Goal: Task Accomplishment & Management: Manage account settings

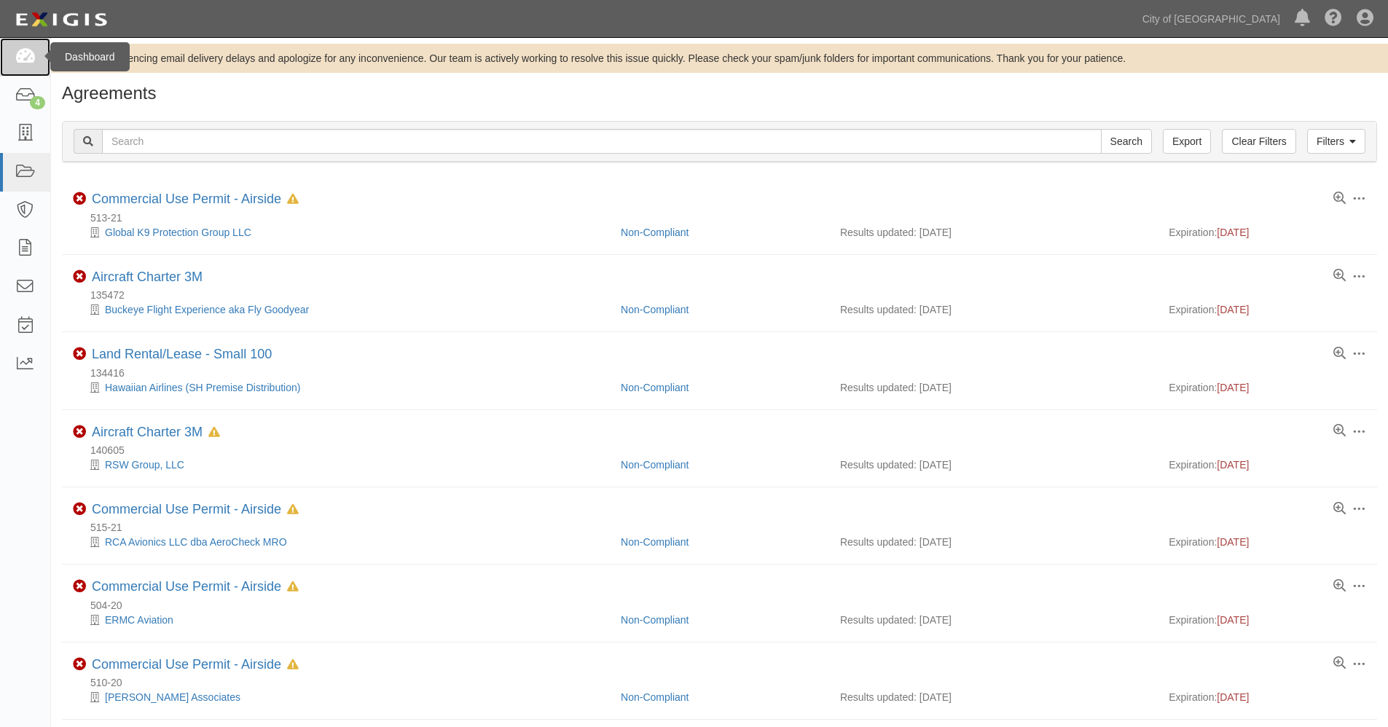
click at [28, 53] on icon at bounding box center [25, 57] width 20 height 17
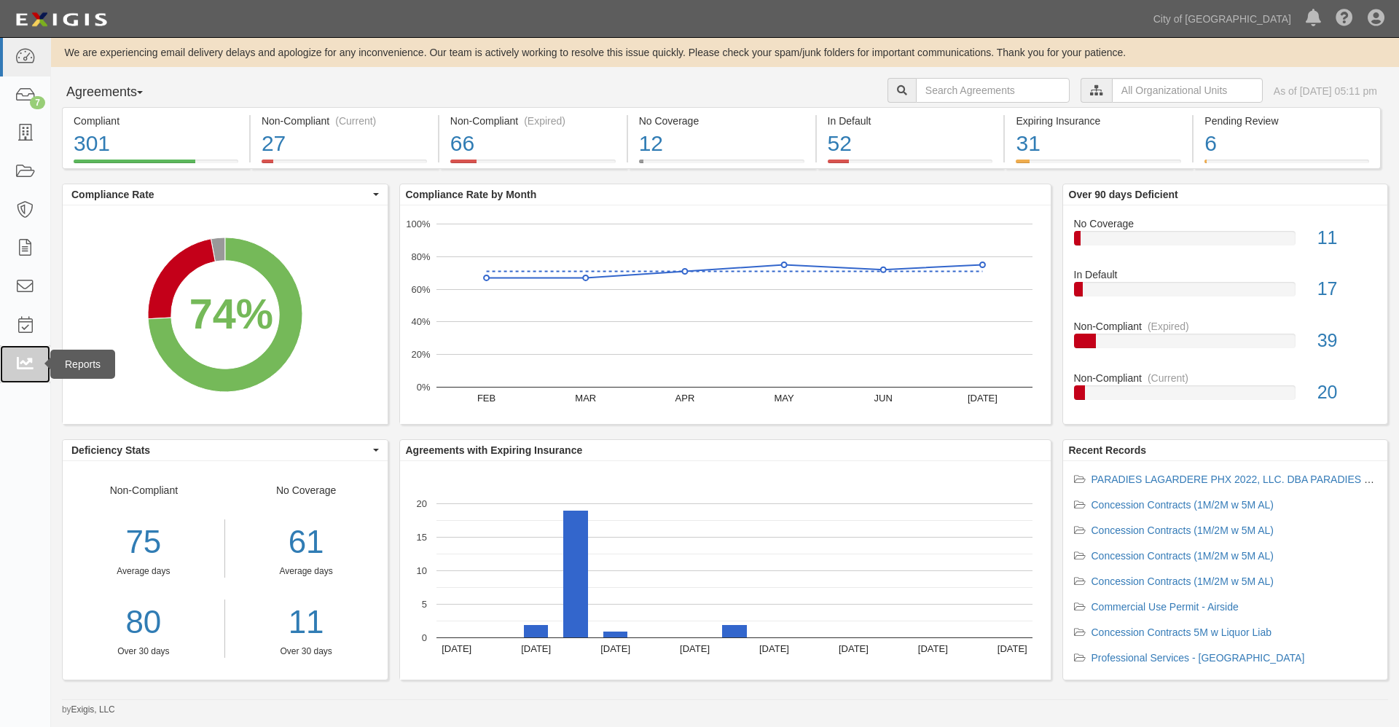
click at [25, 360] on icon at bounding box center [25, 364] width 20 height 17
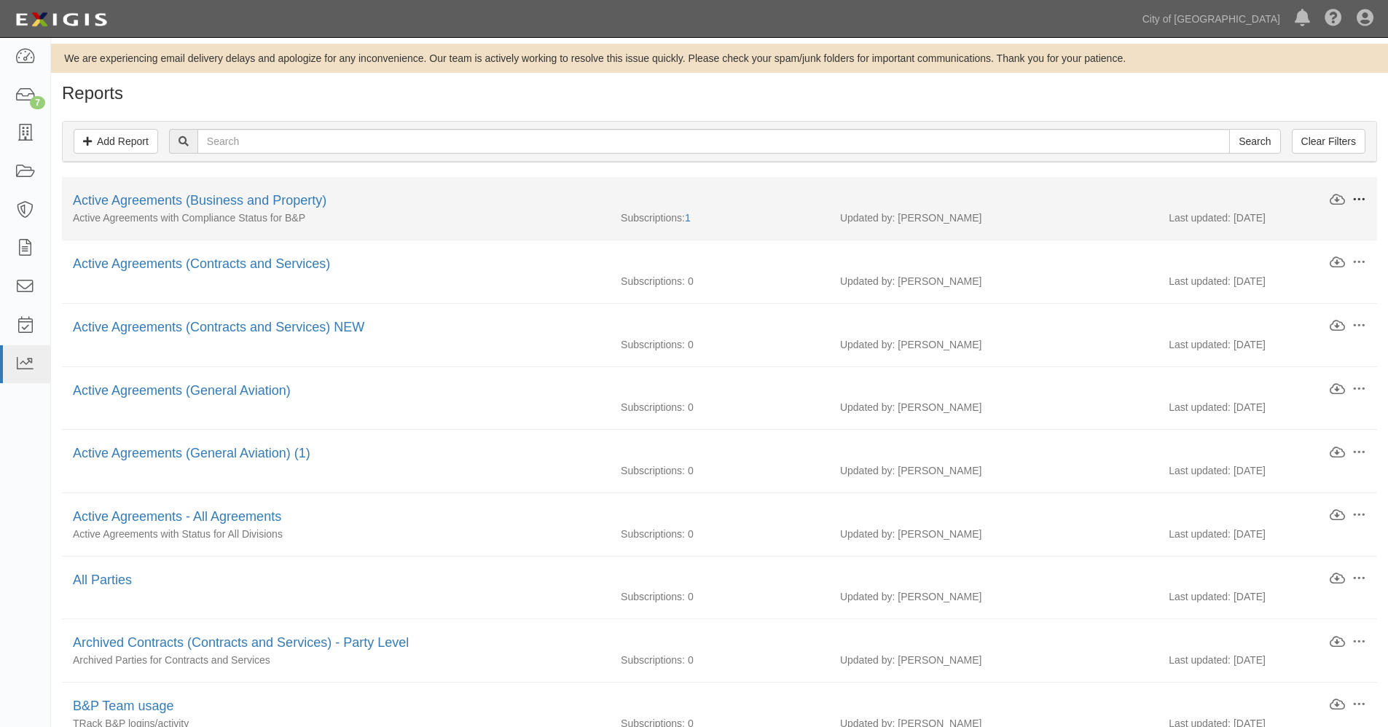
click at [1360, 197] on span at bounding box center [1358, 199] width 13 height 13
click at [1261, 197] on link "Edit" at bounding box center [1290, 197] width 115 height 26
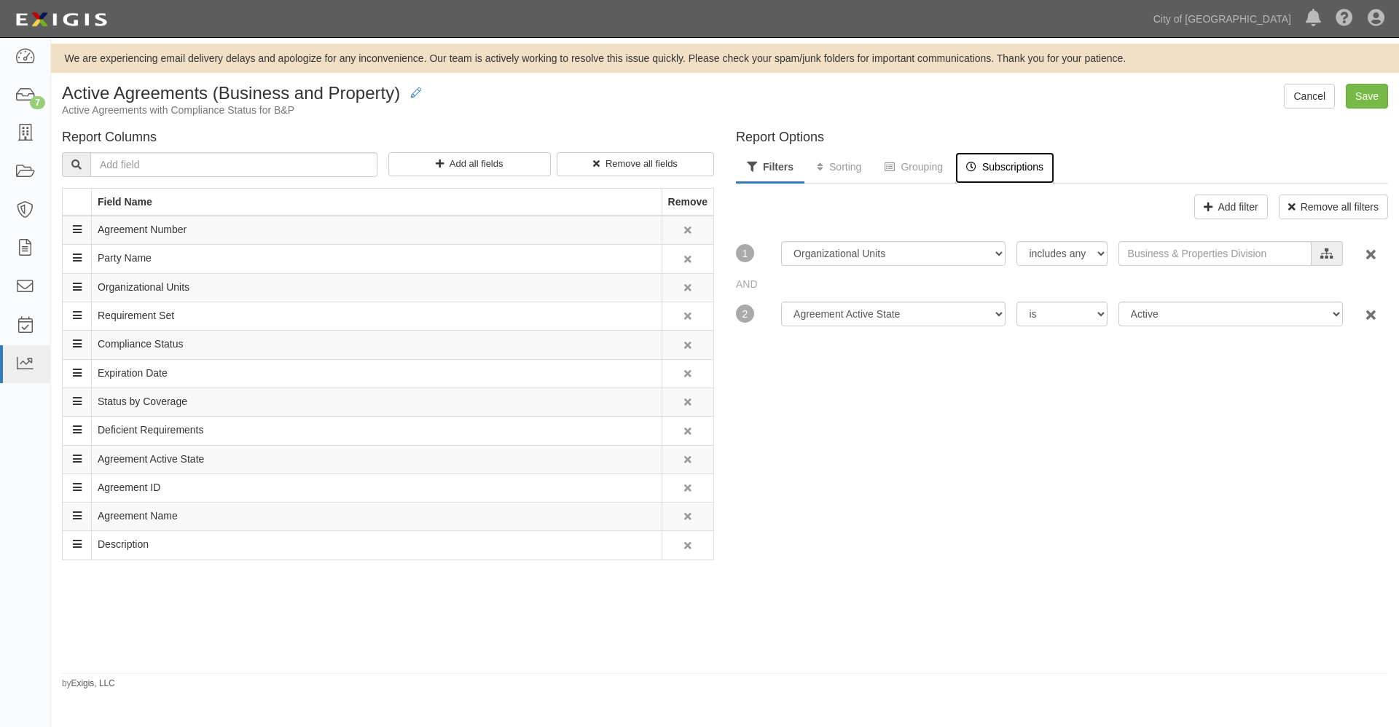
click at [1011, 168] on link "Subscriptions" at bounding box center [1004, 167] width 99 height 31
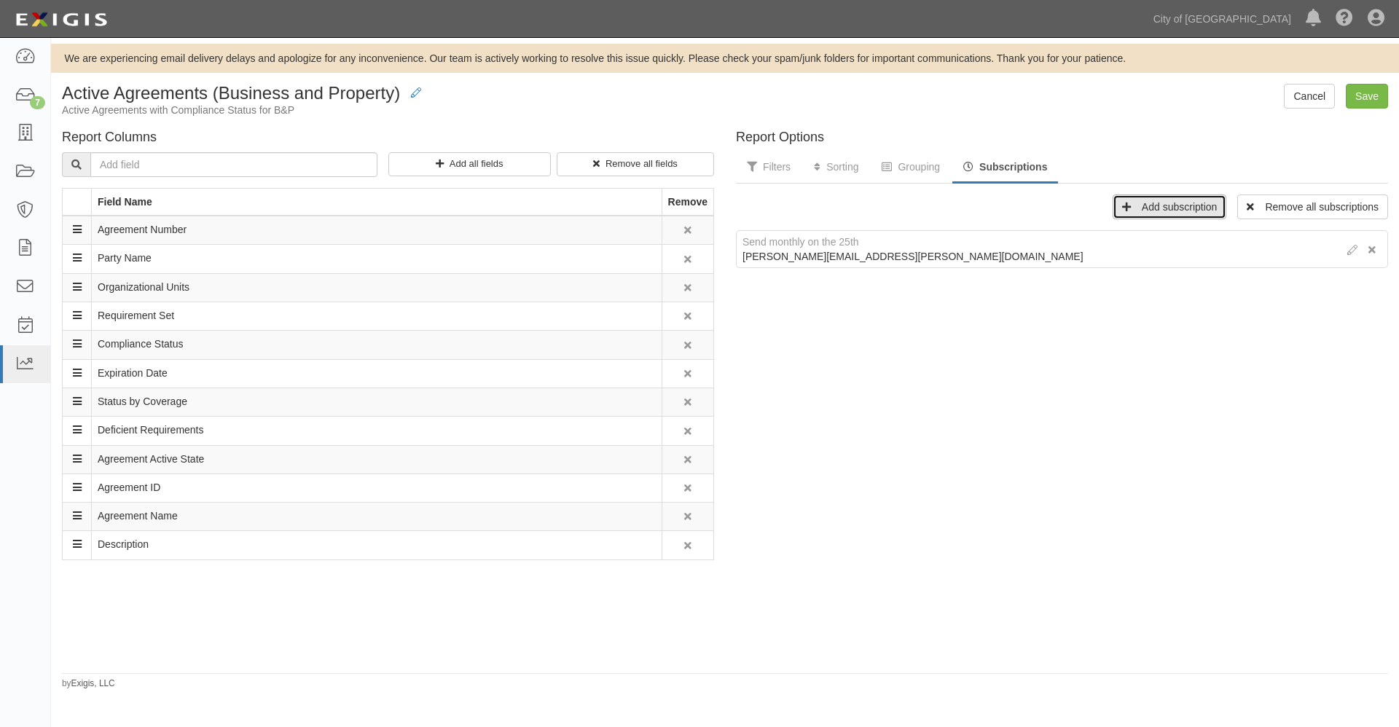
click at [1150, 206] on link "Add subscription" at bounding box center [1169, 207] width 114 height 25
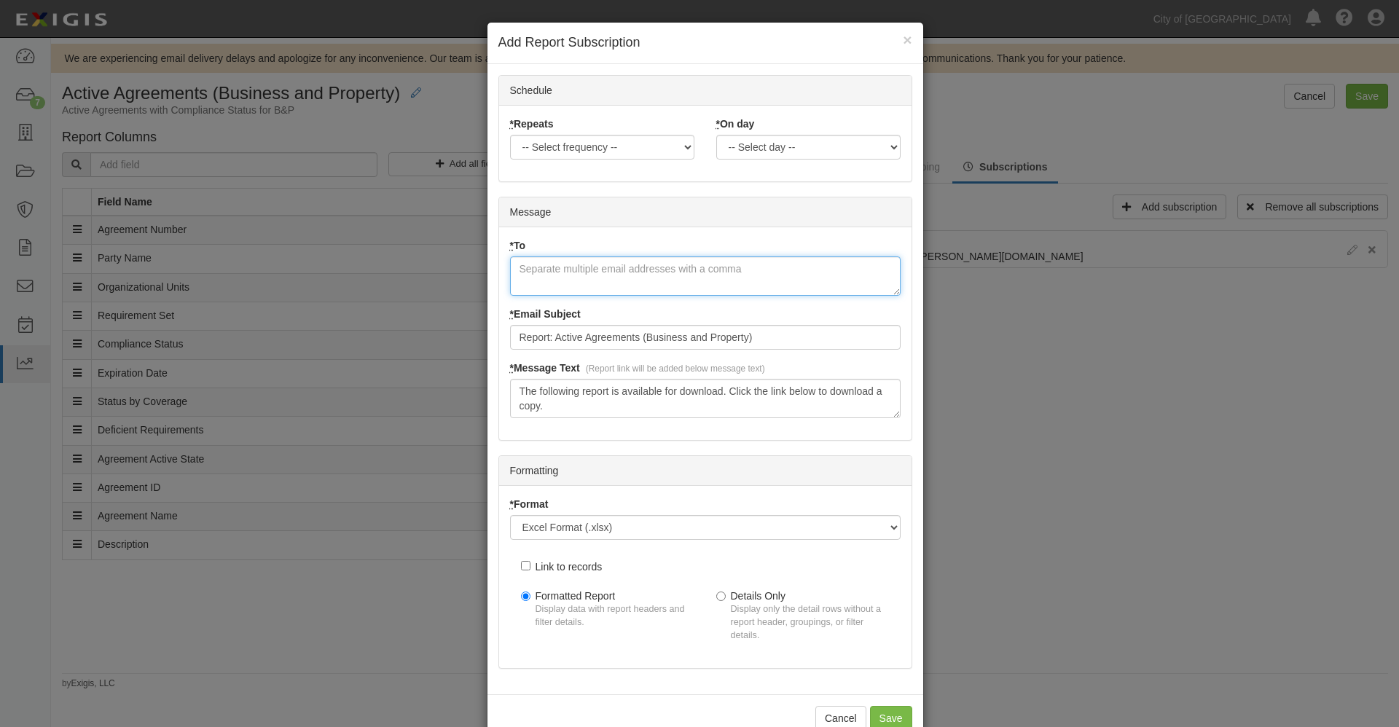
click at [565, 268] on textarea "* To" at bounding box center [705, 275] width 391 height 39
click at [566, 277] on textarea "* To" at bounding box center [705, 275] width 391 height 39
paste textarea "[PERSON_NAME] <[PERSON_NAME][EMAIL_ADDRESS][DOMAIN_NAME]>"
drag, startPoint x: 587, startPoint y: 267, endPoint x: 475, endPoint y: 258, distance: 112.5
click at [475, 258] on div "× Add Report Subscription Schedule * Repeats -- Select frequency -- Weekly Mont…" at bounding box center [699, 363] width 1399 height 727
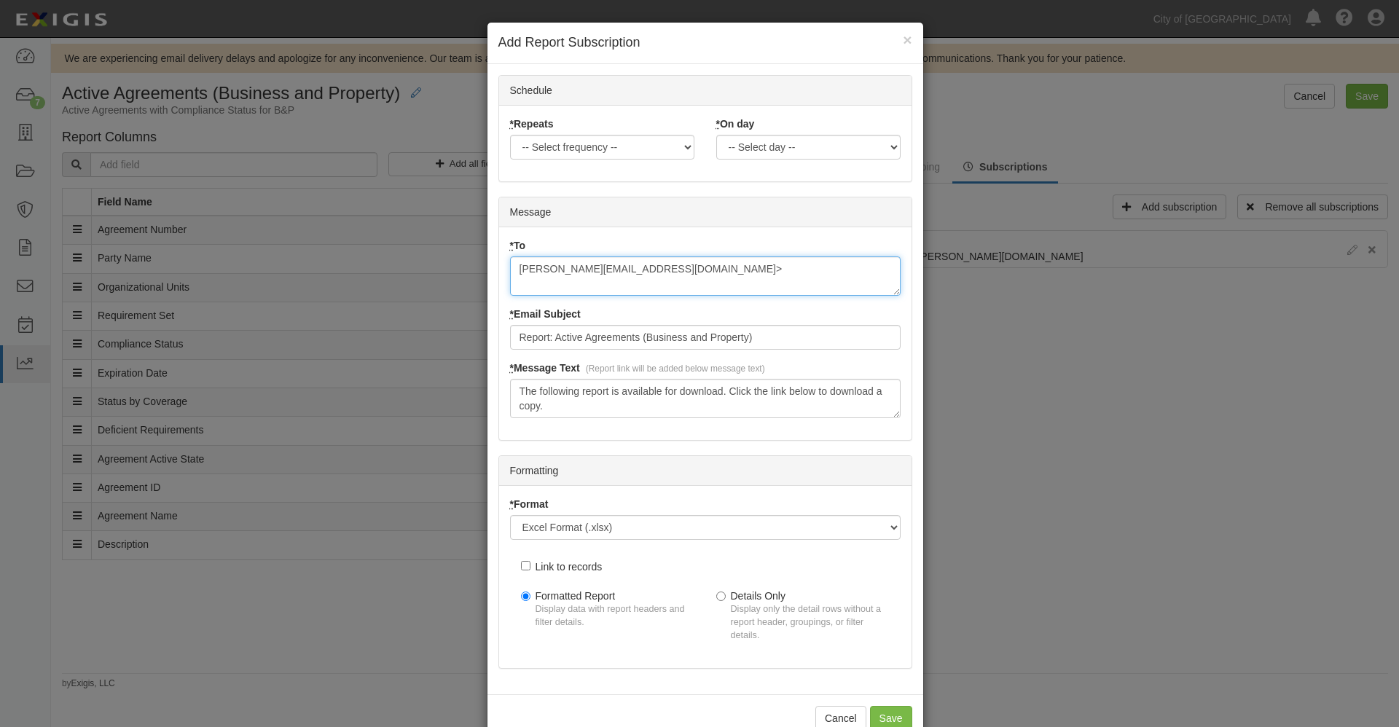
click at [680, 261] on textarea "[PERSON_NAME][EMAIL_ADDRESS][DOMAIN_NAME]>" at bounding box center [705, 275] width 391 height 39
type textarea "[PERSON_NAME][EMAIL_ADDRESS][DOMAIN_NAME]"
click at [680, 146] on select "-- Select frequency -- Weekly Monthly" at bounding box center [602, 147] width 184 height 25
select select "monthly"
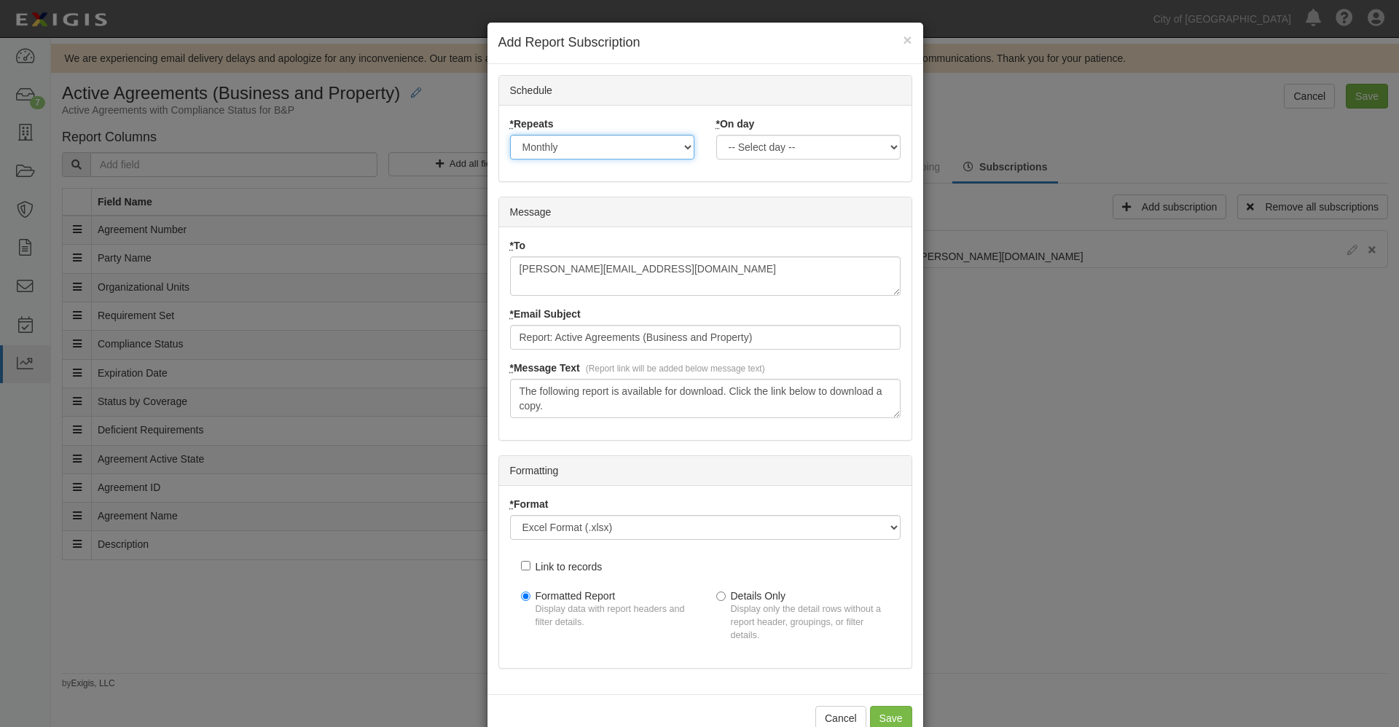
click at [510, 135] on select "-- Select frequency -- Weekly Monthly" at bounding box center [602, 147] width 184 height 25
click at [889, 147] on select "-- Select day -- 1 2 3 4 5 6 7 8 9 10 11 12 13 14 15 16 17 18 19 20 21 22 23 24…" at bounding box center [808, 147] width 184 height 25
select select "25"
click at [716, 135] on select "-- Select day -- 1 2 3 4 5 6 7 8 9 10 11 12 13 14 15 16 17 18 19 20 21 22 23 24…" at bounding box center [808, 147] width 184 height 25
click at [882, 716] on input "Save" at bounding box center [891, 718] width 42 height 25
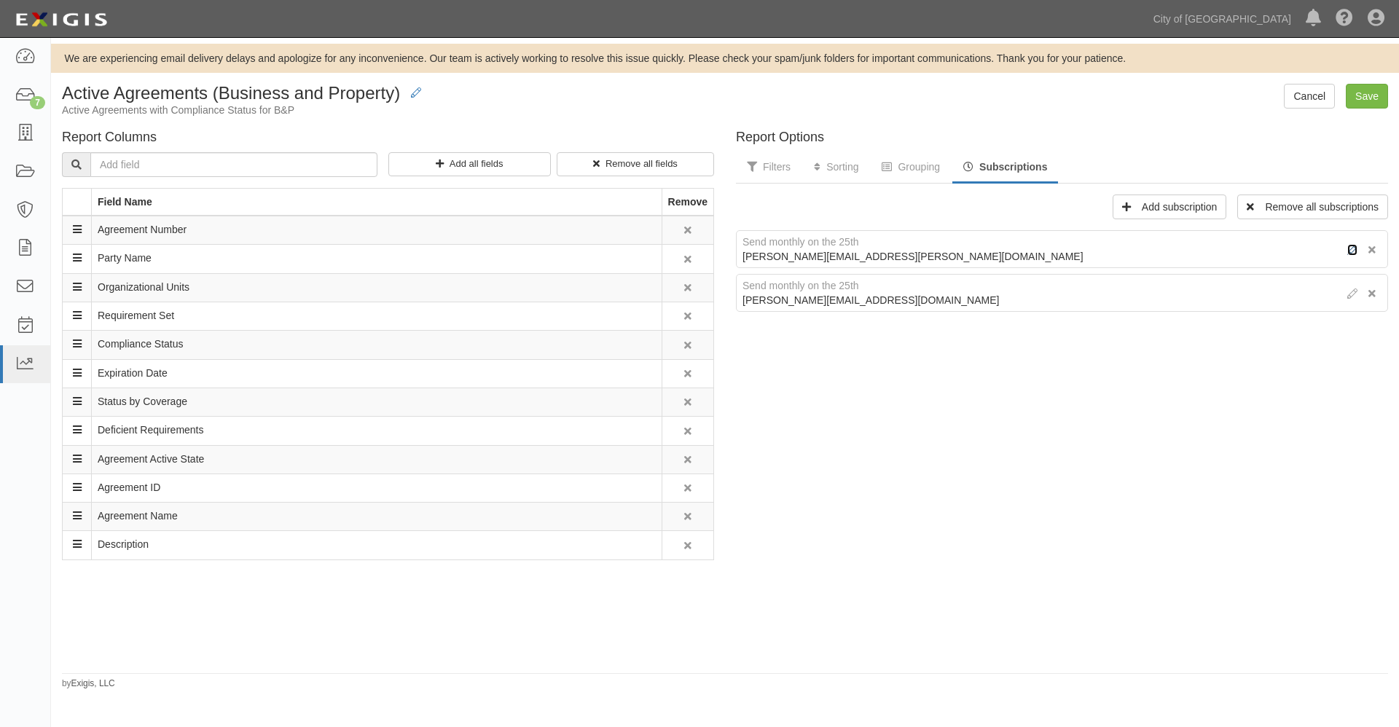
click at [1347, 249] on icon at bounding box center [1352, 251] width 10 height 10
select select "monthly"
type textarea "[PERSON_NAME][EMAIL_ADDRESS][PERSON_NAME][DOMAIN_NAME]"
type input "EXIGIS Report: Active B&P Agreements"
type textarea "The following report is available for download. Click the link below to downloa…"
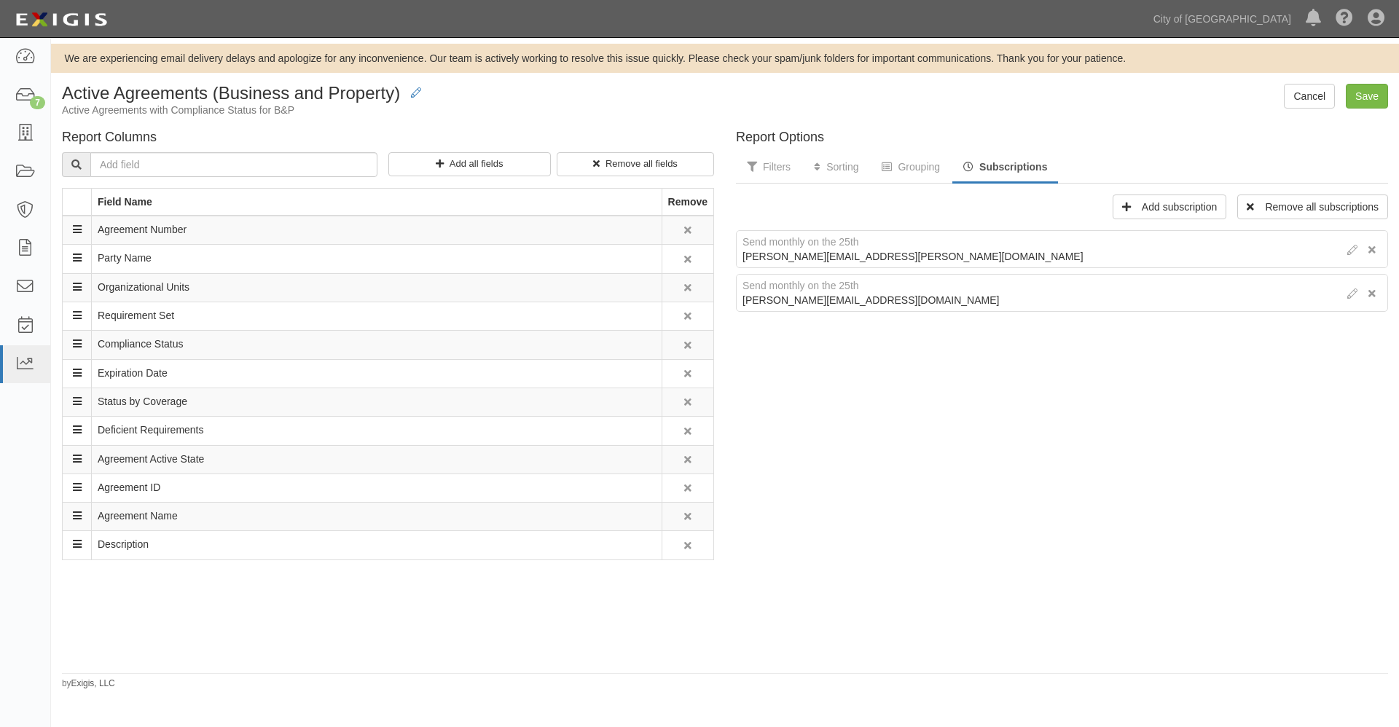
select select "25"
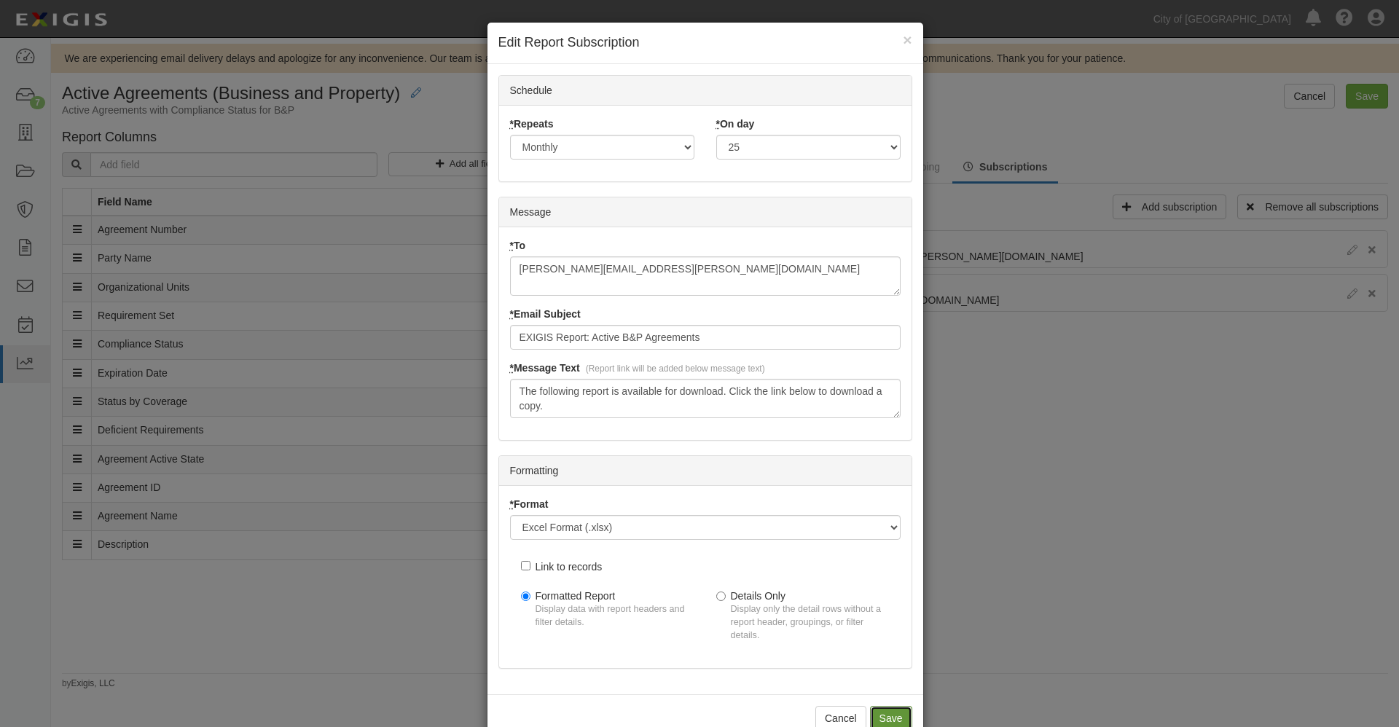
click at [876, 713] on input "Save" at bounding box center [891, 718] width 42 height 25
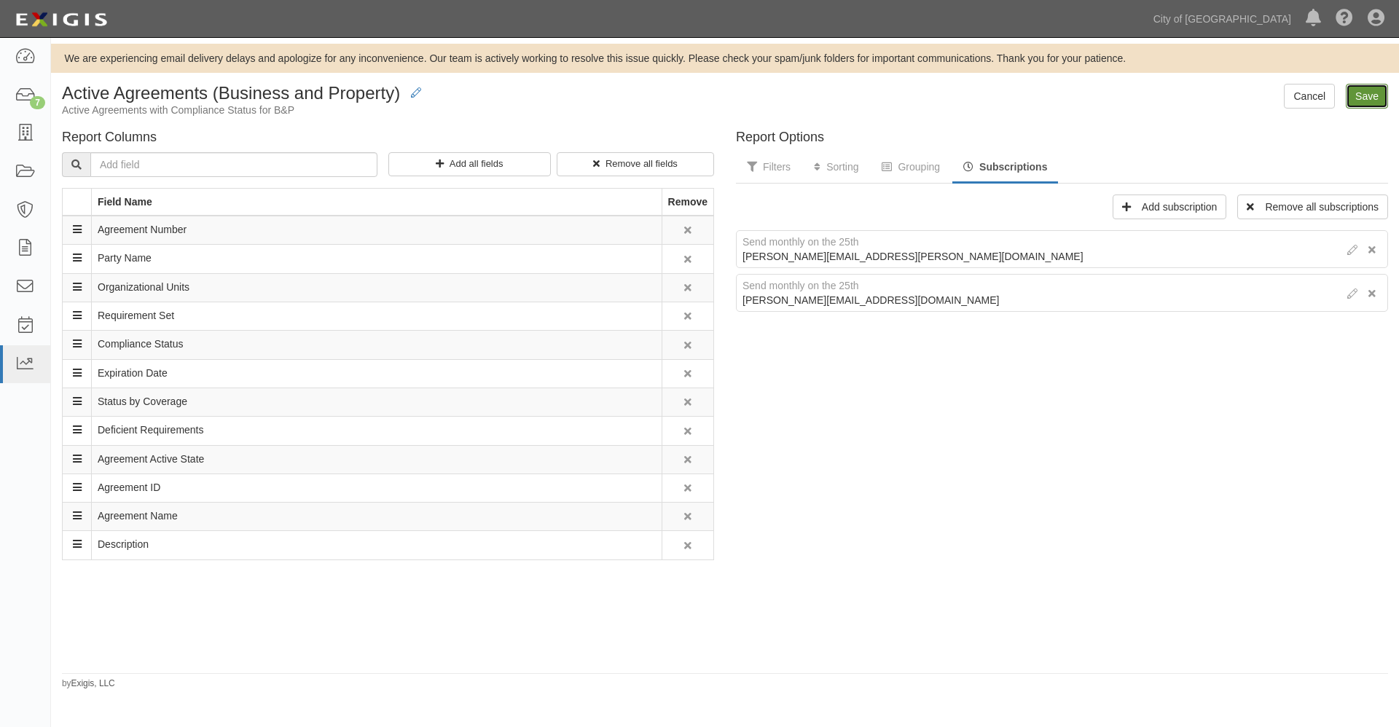
click at [1359, 100] on input "Save" at bounding box center [1367, 96] width 42 height 25
